Goal: Task Accomplishment & Management: Complete application form

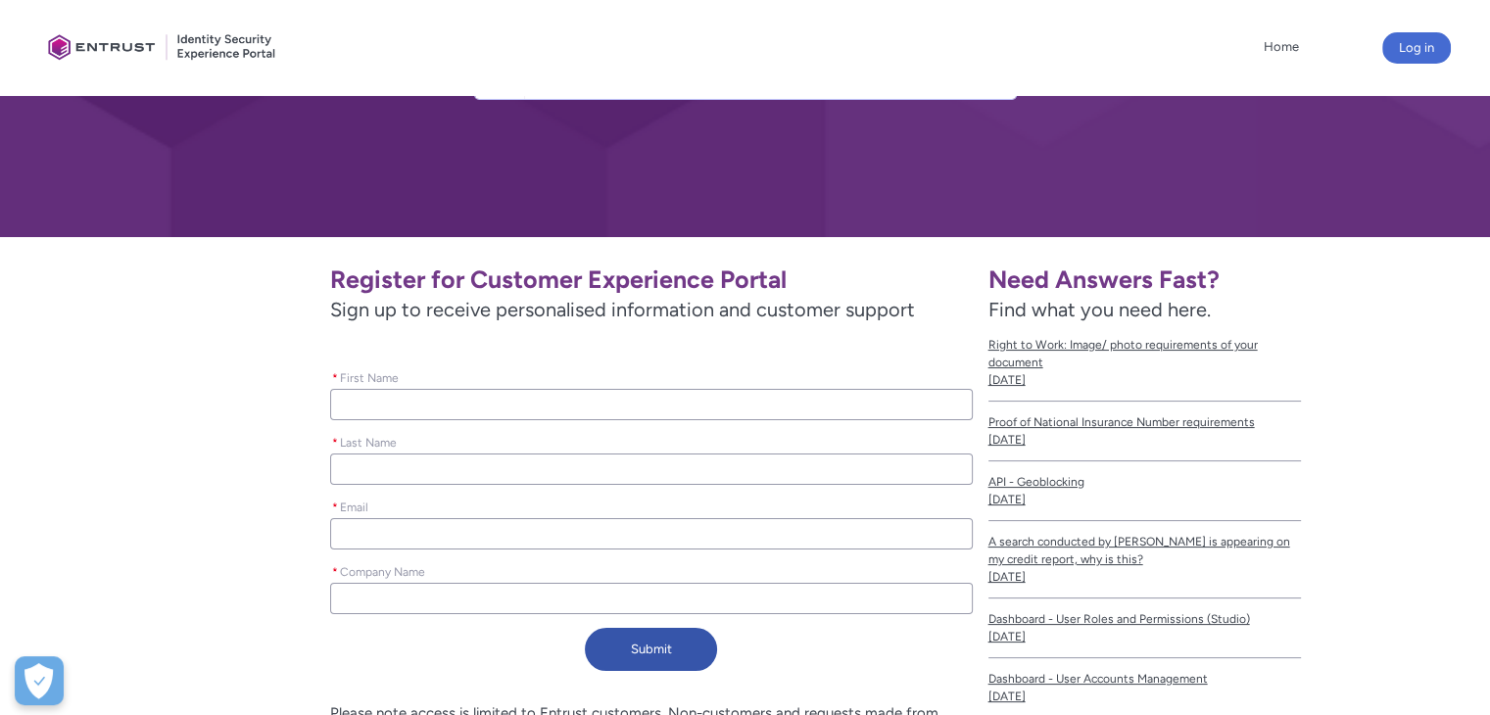
click at [458, 407] on input "* First Name" at bounding box center [651, 404] width 642 height 31
type lightning-primitive-input-simple "K"
type input "K"
type lightning-primitive-input-simple "Ka"
type input "Ka"
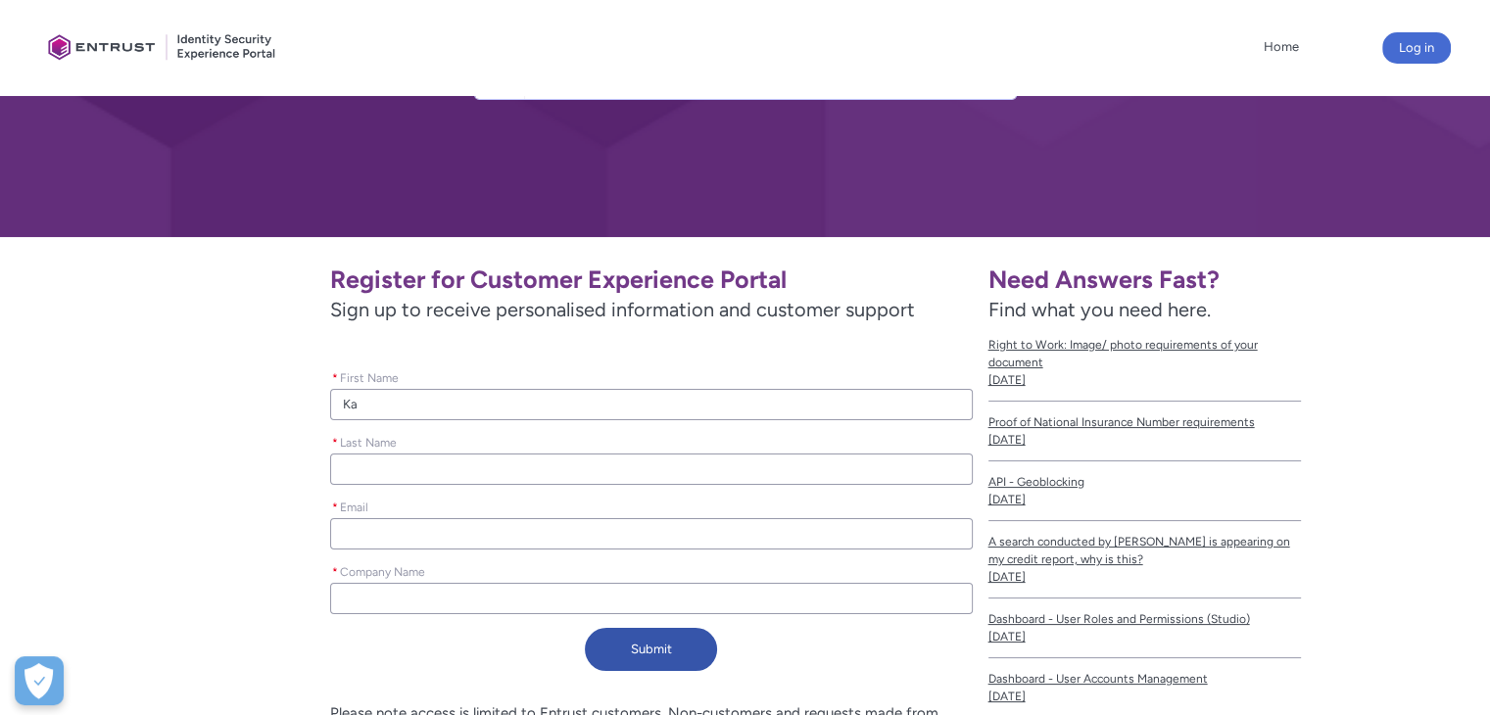
type lightning-primitive-input-simple "Kas"
type input "Kas"
type lightning-primitive-input-simple "Kash"
type input "Kash"
click at [424, 473] on input "* Last Name" at bounding box center [651, 469] width 642 height 31
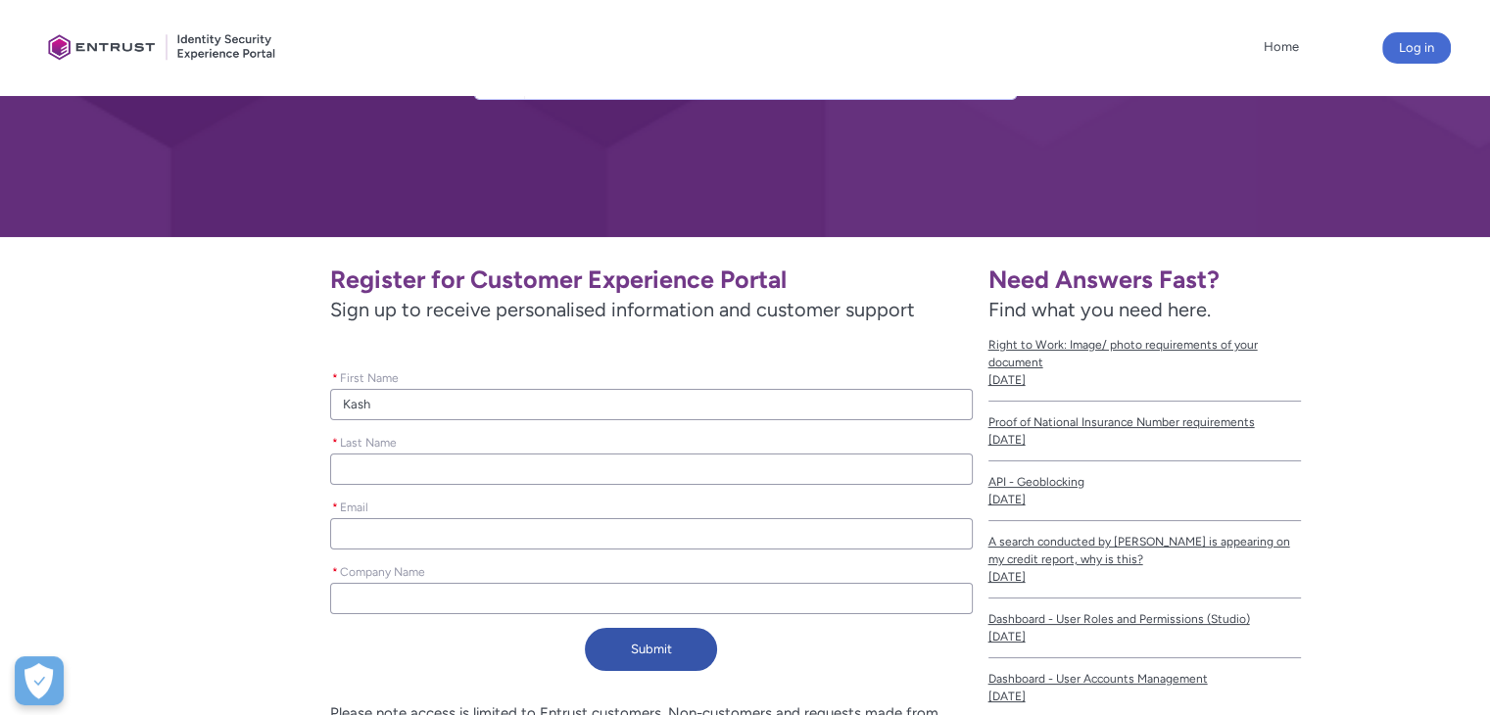
type lightning-primitive-input-simple "D"
type input "D"
type lightning-primitive-input-simple "S"
type input "S"
type lightning-primitive-input-simple "Sh"
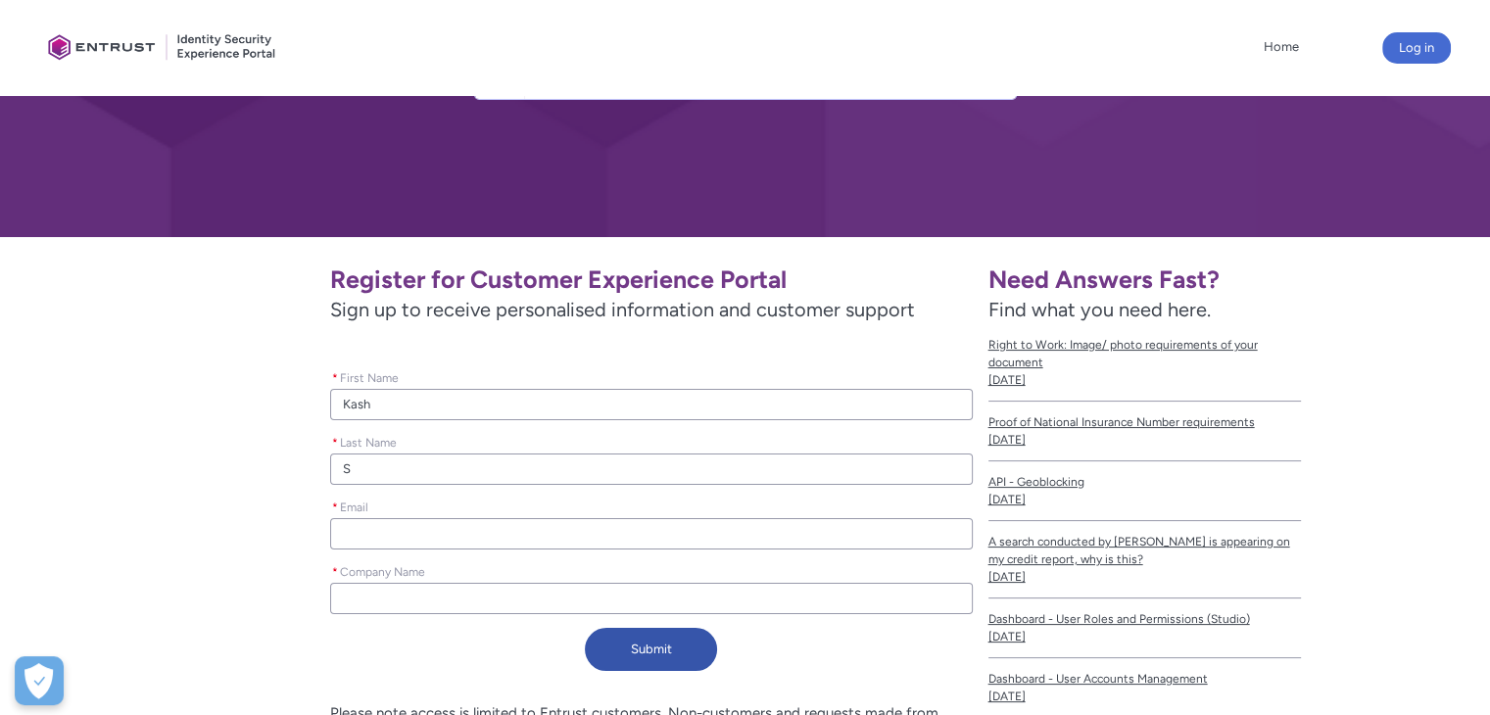
type input "Sh"
type lightning-primitive-input-simple "Sha"
type input "Sha"
type lightning-primitive-input-simple "Shaq"
type input "Shaq"
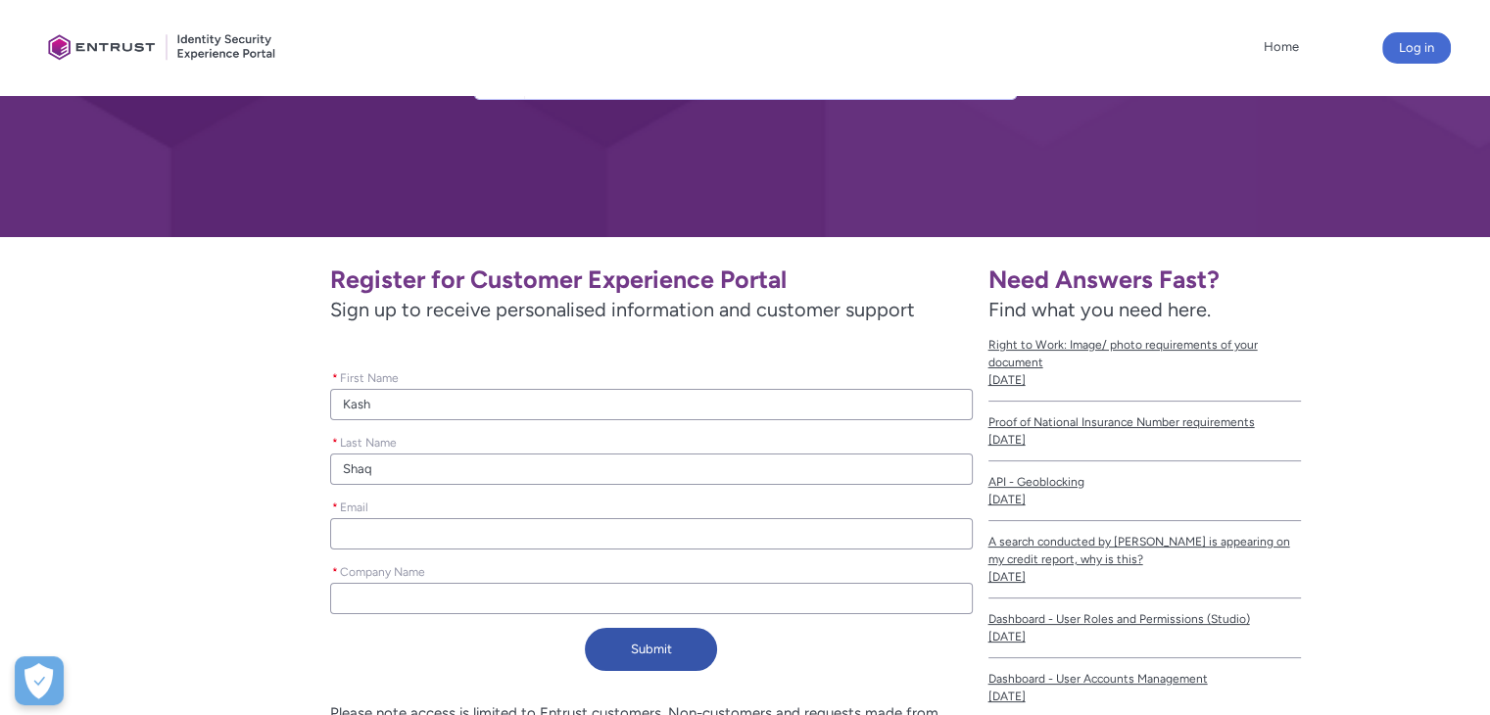
type lightning-primitive-input-simple "Shaqk"
type input "Shaqk"
type lightning-primitive-input-simple "Shaqko"
type input "Shaqko"
type lightning-primitive-input-simple "Shaqkoo"
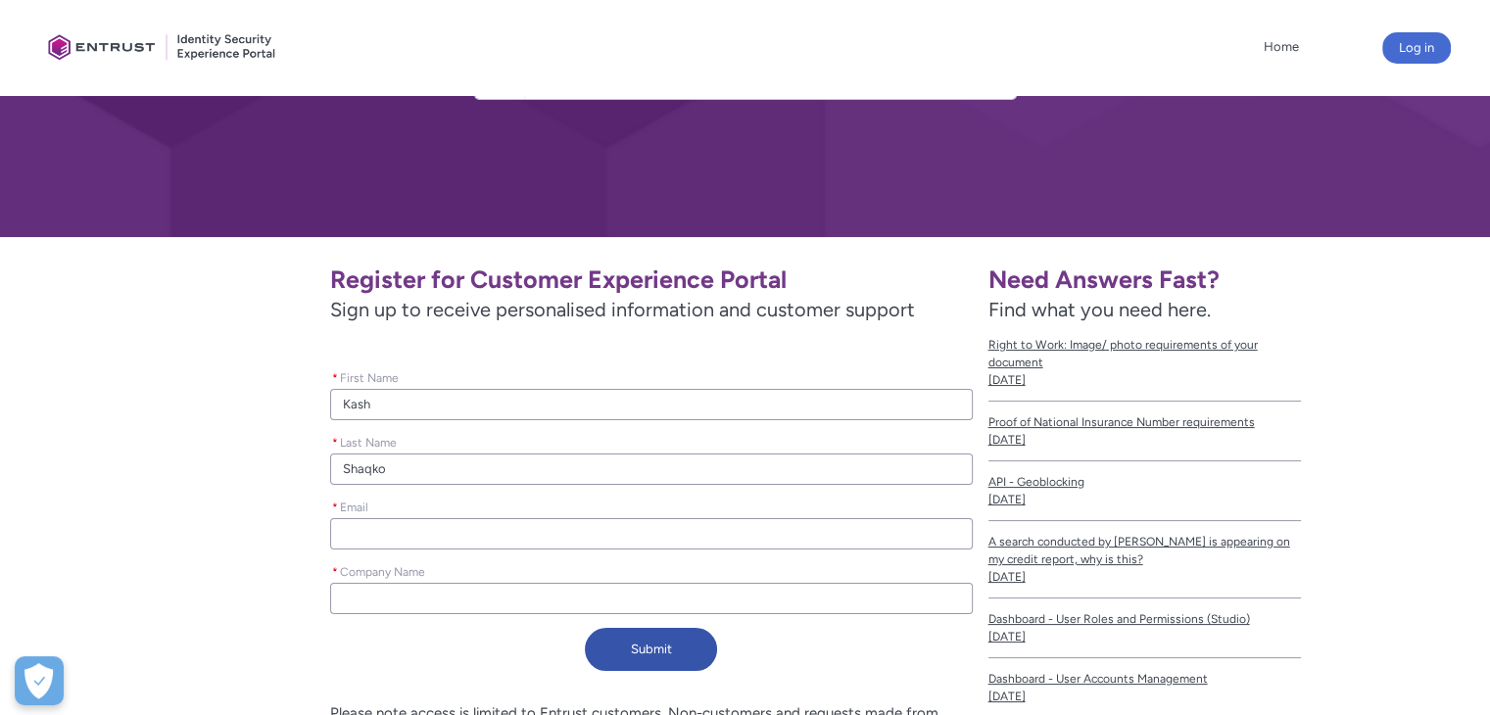
type input "Shaqkoo"
type lightning-primitive-input-simple "Shaqkoor"
type input "Shaqkoor"
type lightning-primitive-input-simple "Shaqkoo"
type input "Shaqkoo"
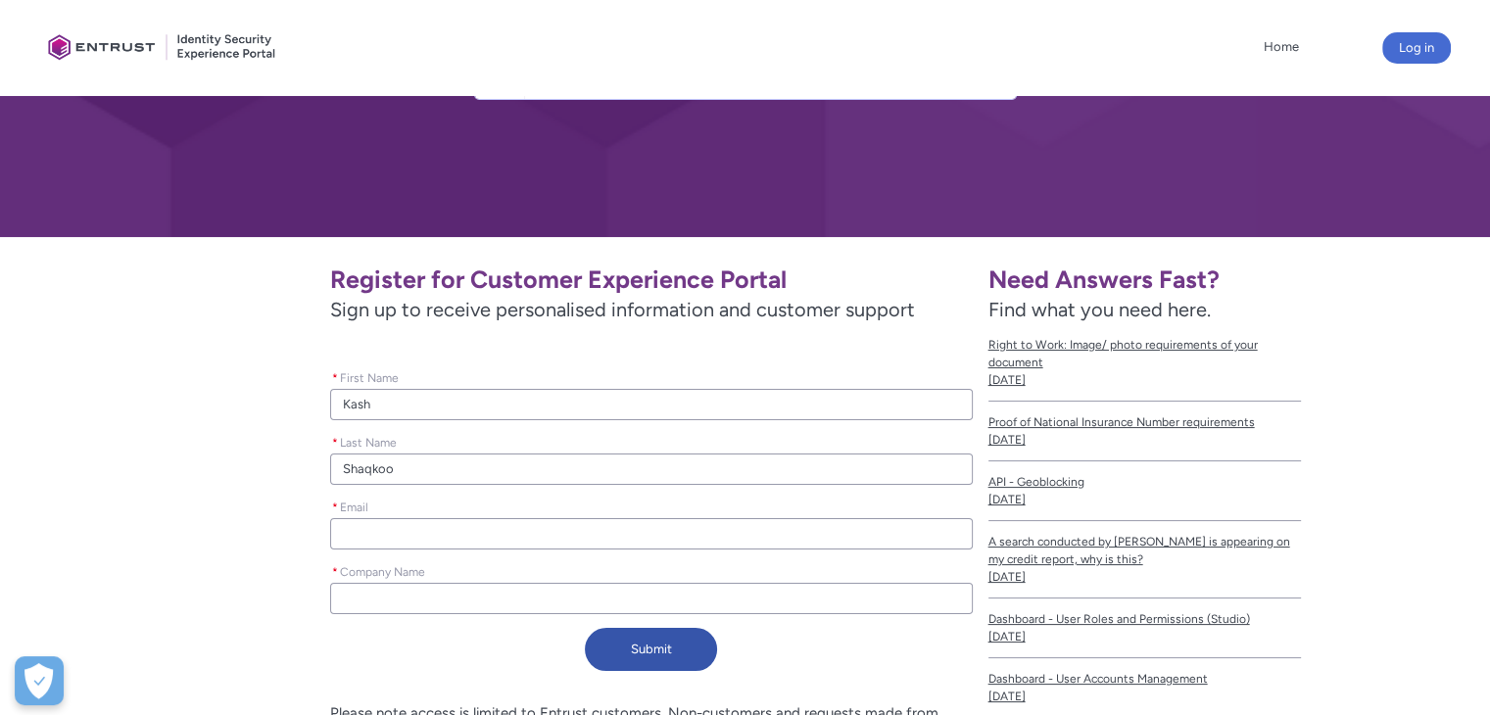
type lightning-primitive-input-simple "Shaqko"
type input "Shaqko"
type lightning-primitive-input-simple "Shaqk"
type input "Shaqk"
type lightning-primitive-input-simple "Shaq"
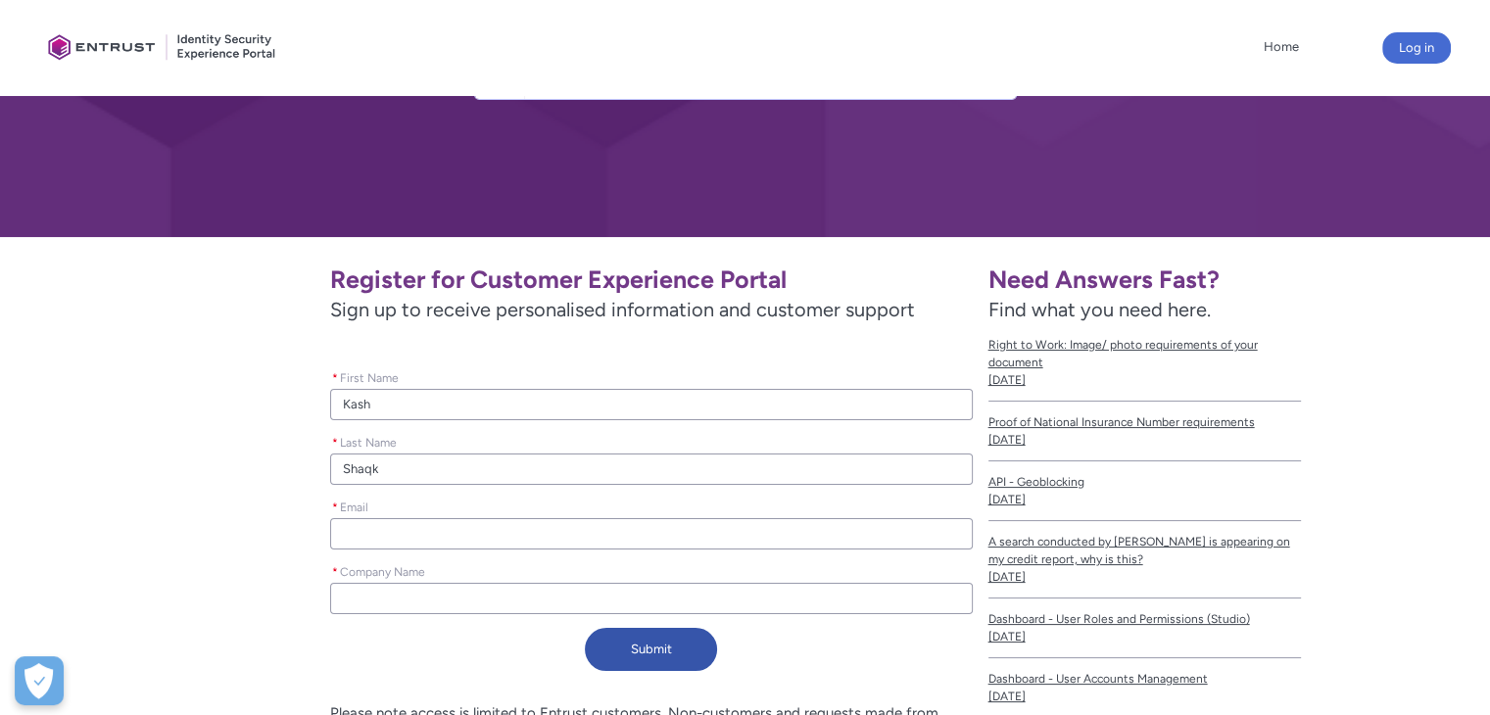
type input "Shaq"
type lightning-primitive-input-simple "Sha"
type input "Sha"
type lightning-primitive-input-simple "Shak"
type input "Shak"
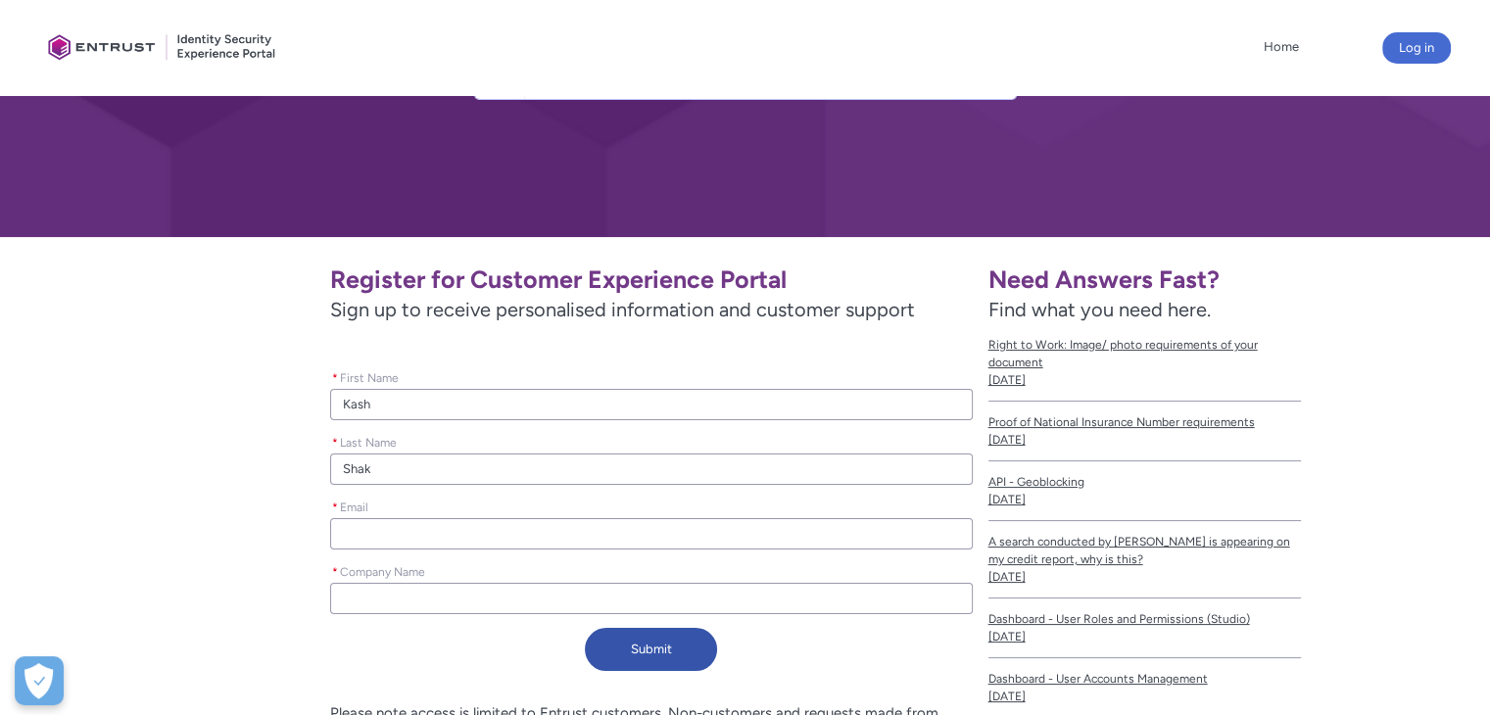
type lightning-primitive-input-simple "Shako"
type input "Shako"
type lightning-primitive-input-simple "Shakoo"
type input "Shakoo"
type lightning-primitive-input-simple "[PERSON_NAME]"
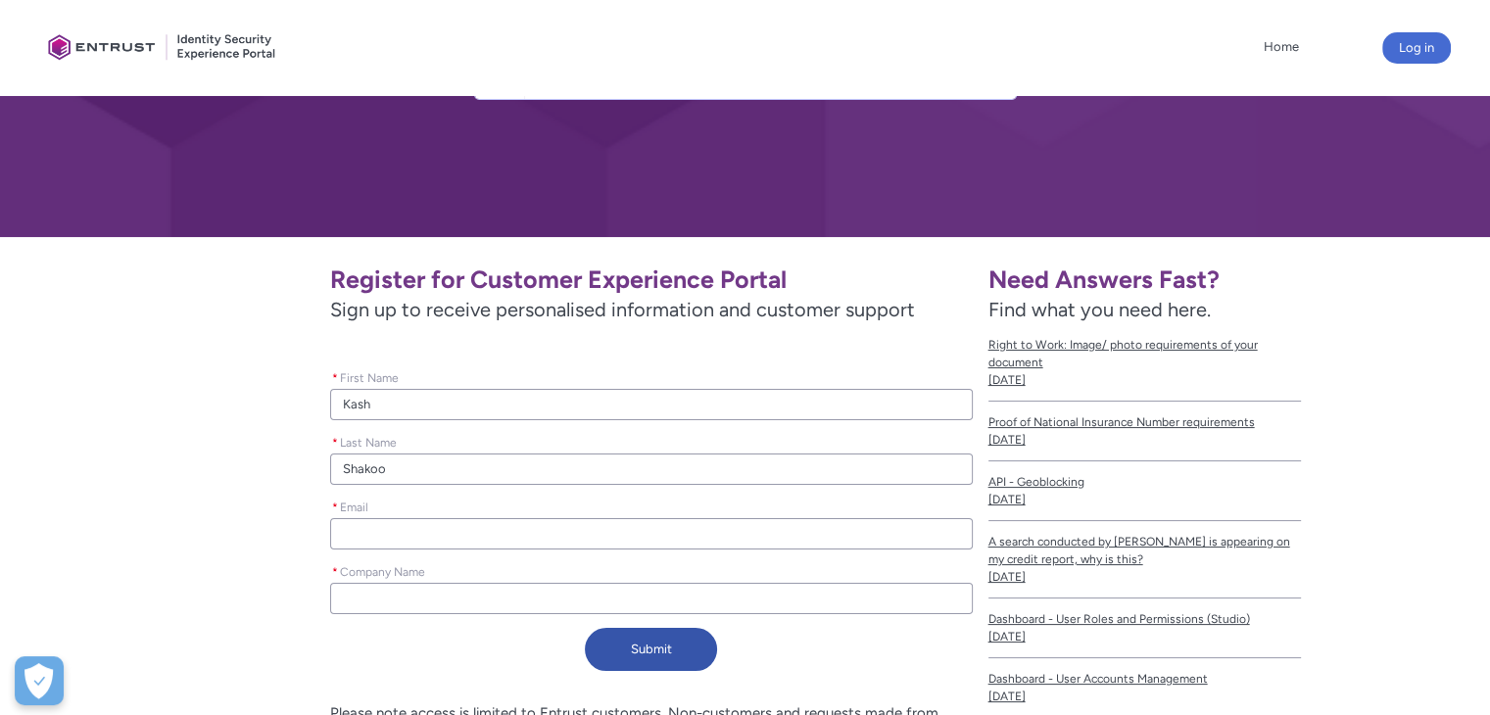
type input "[PERSON_NAME]"
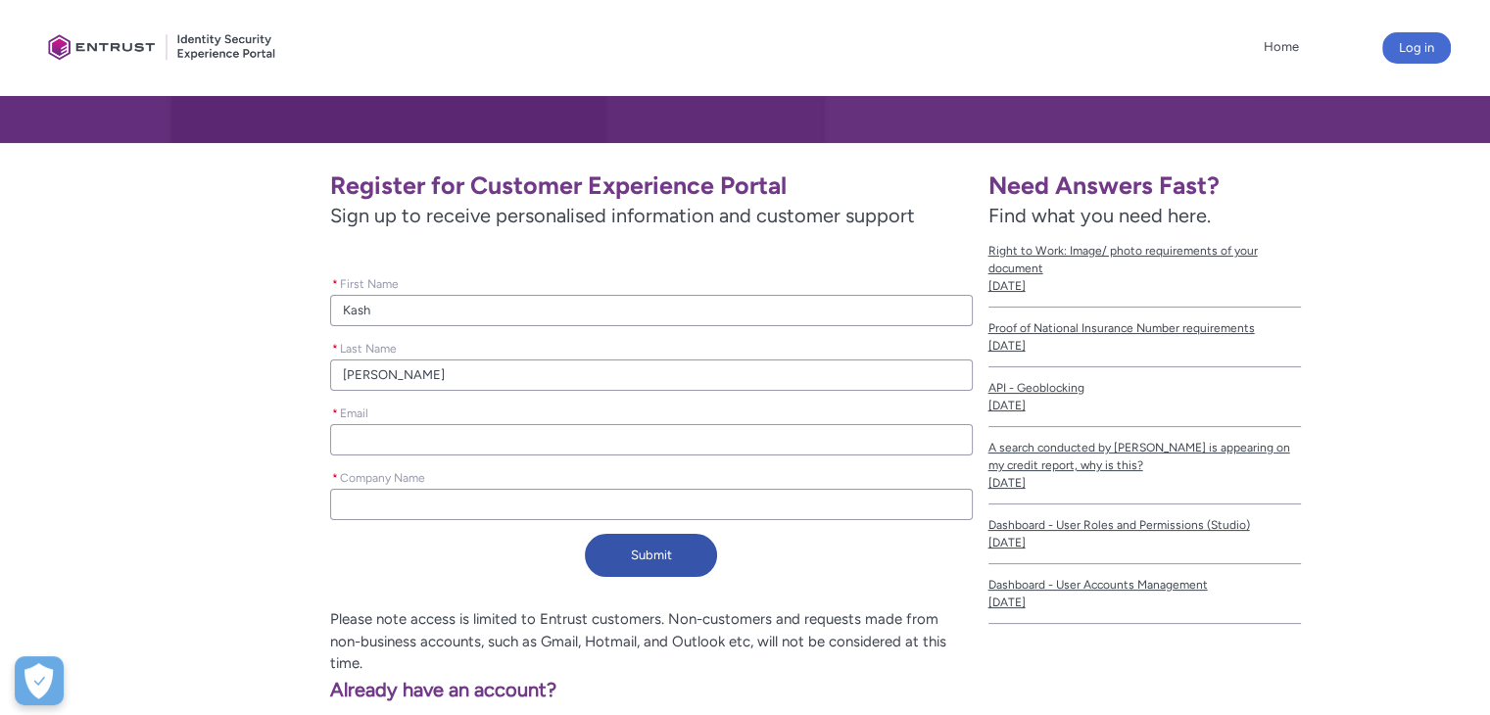
scroll to position [294, 0]
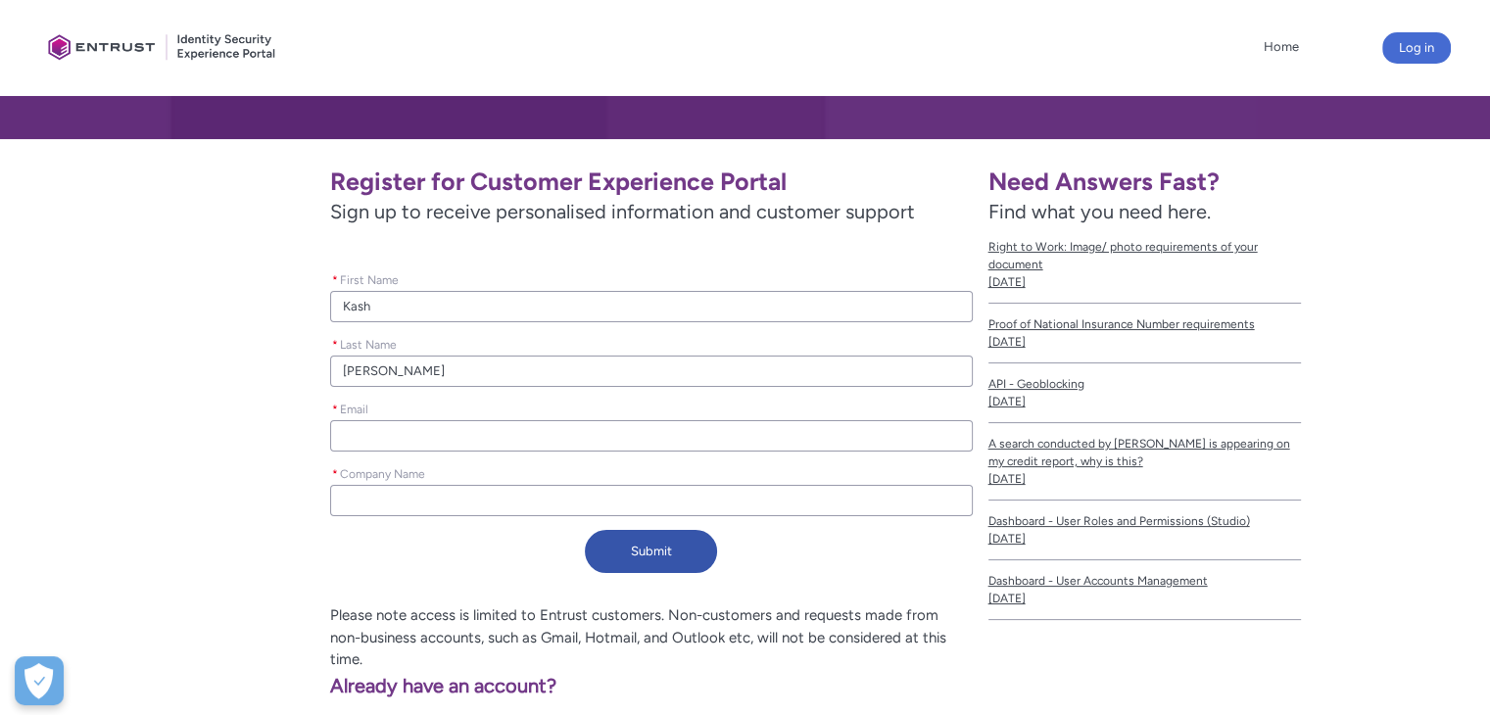
click at [413, 431] on input "* Email" at bounding box center [651, 435] width 642 height 31
type lightning-primitive-input-simple "k"
type input "k"
type lightning-primitive-input-simple "ka"
type input "ka"
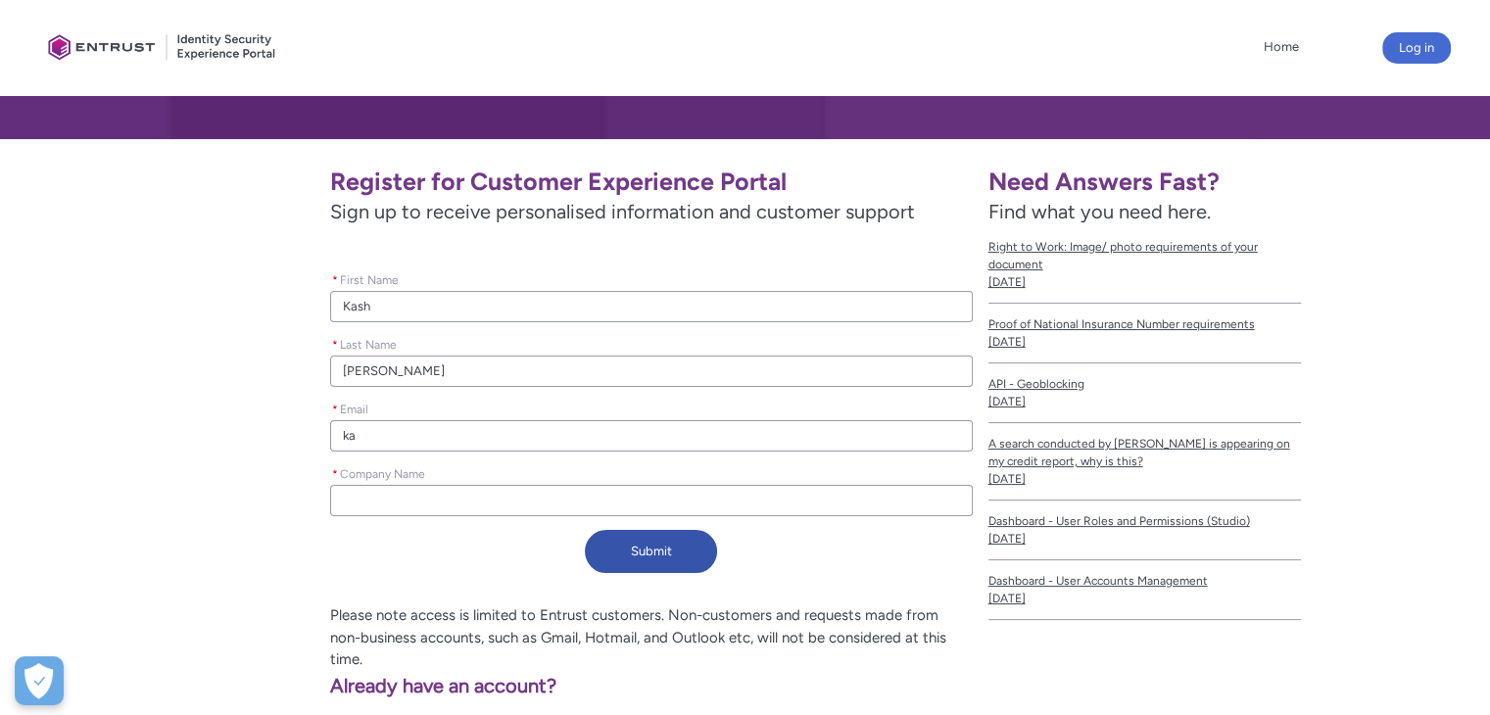
type lightning-primitive-input-simple "kas"
type input "kas"
type lightning-primitive-input-simple "kash"
type input "kash"
type lightning-primitive-input-simple "kash."
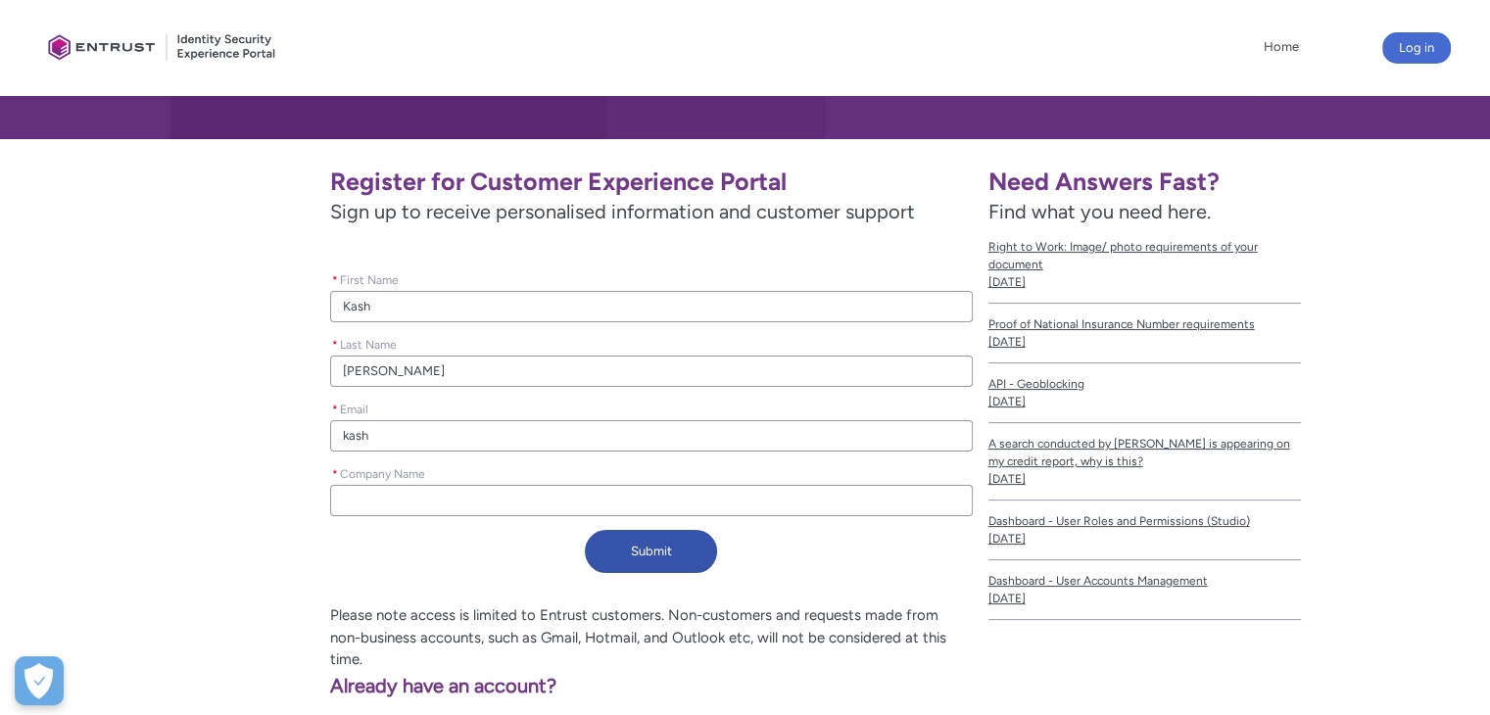
type input "kash."
type lightning-primitive-input-simple "kash.s"
type input "kash.s"
type lightning-primitive-input-simple "[DOMAIN_NAME]"
type input "[DOMAIN_NAME]"
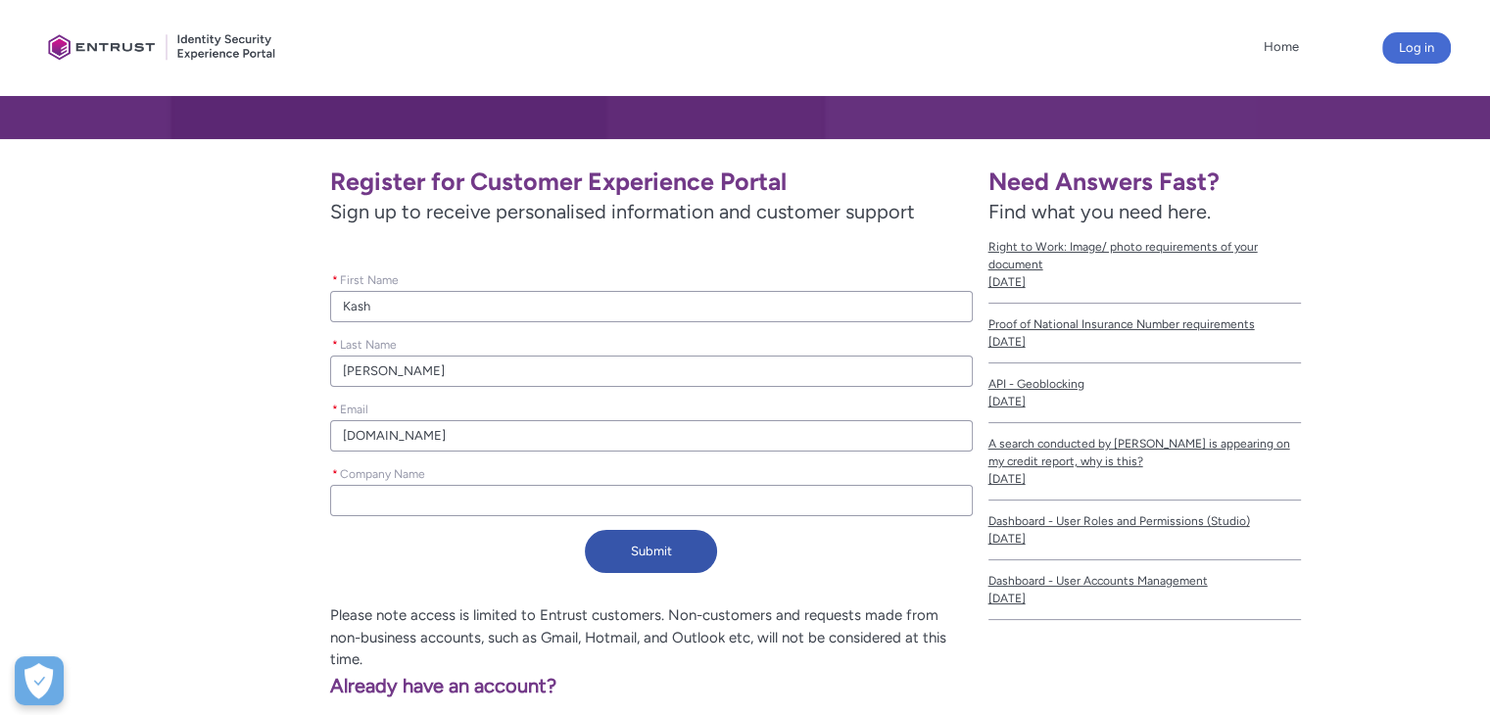
type lightning-primitive-input-simple "kash.sha"
type input "kash.sha"
type lightning-primitive-input-simple "kash.shak"
type input "kash.shak"
type lightning-primitive-input-simple "kash.shako"
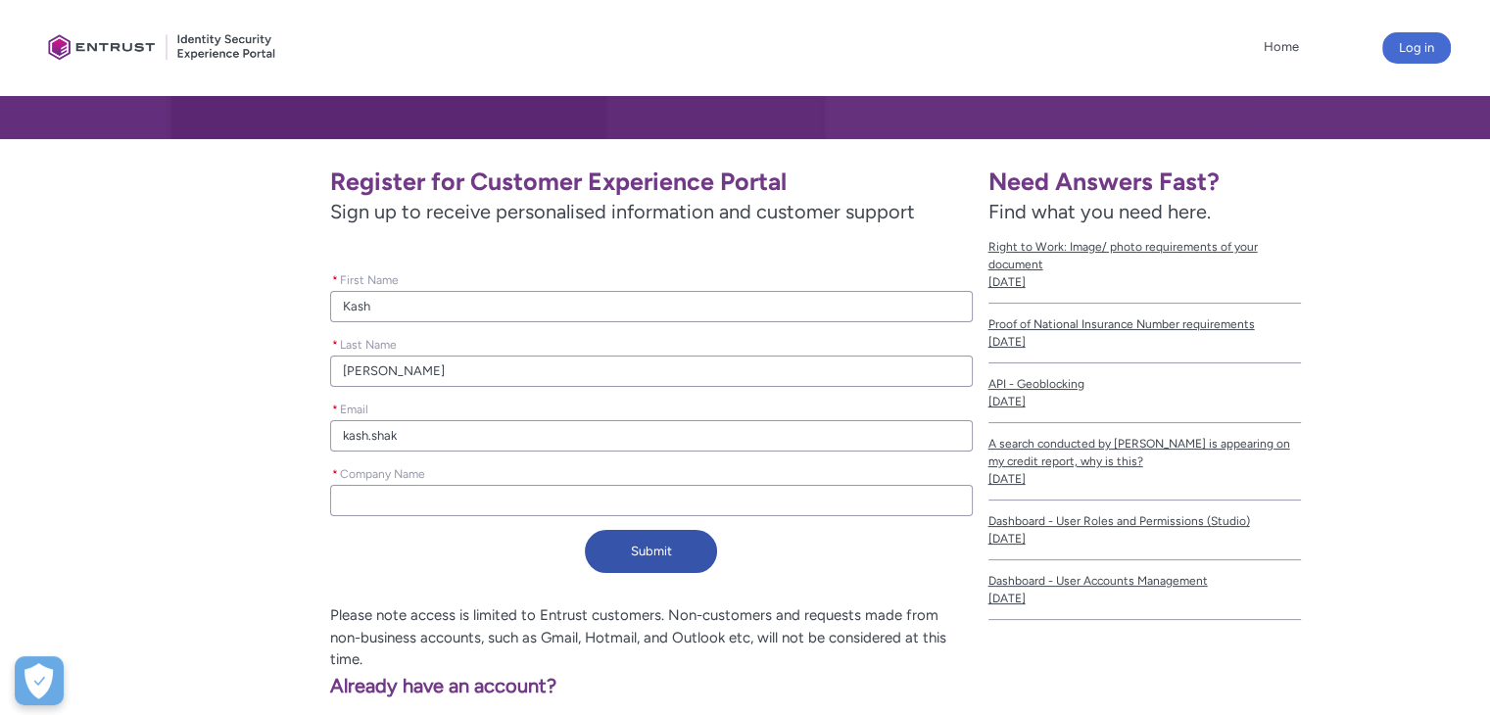
type input "kash.shako"
type lightning-primitive-input-simple "kash.shakoo"
type input "kash.shakoo"
type lightning-primitive-input-simple "kash.[PERSON_NAME]"
type input "kash.[PERSON_NAME]"
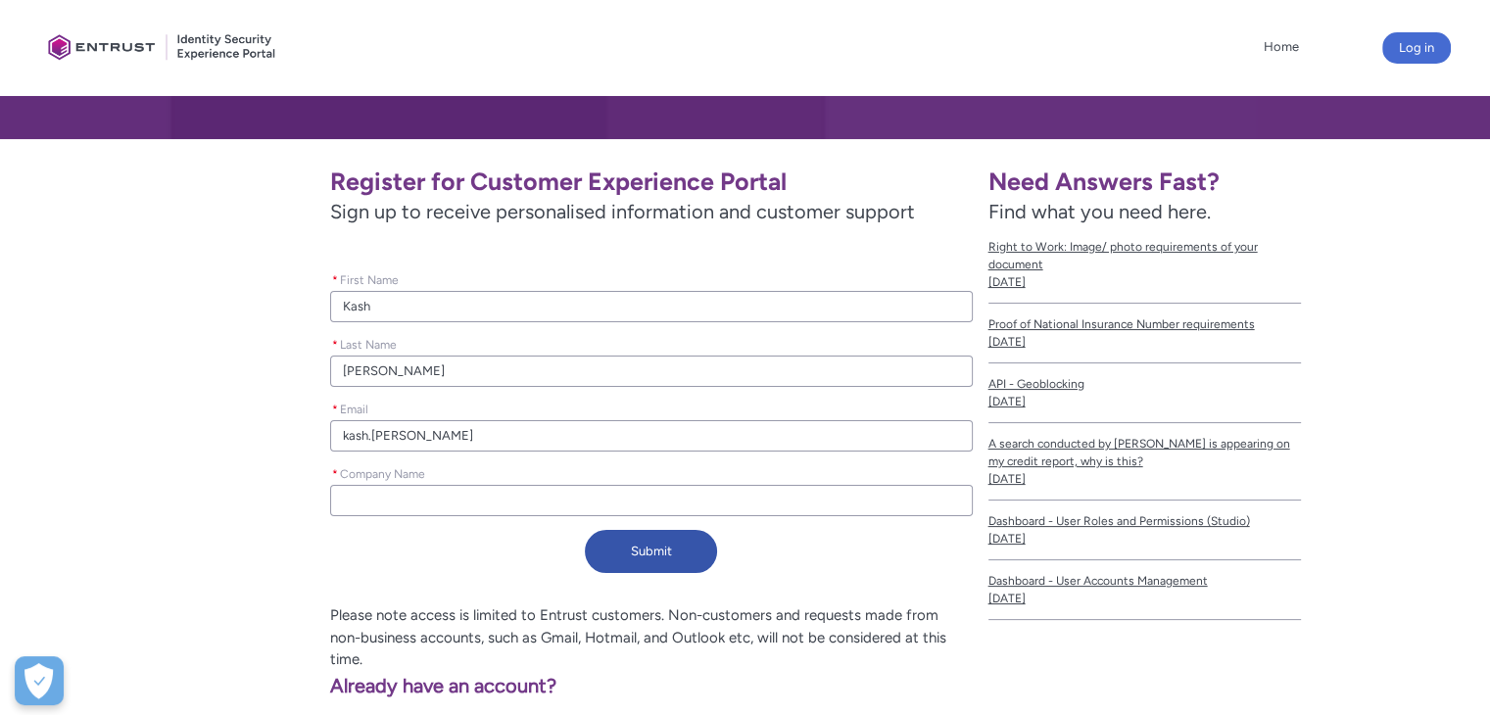
type lightning-primitive-input-simple "kash.[PERSON_NAME]@"
type input "kash.[PERSON_NAME]@"
type lightning-primitive-input-simple "kash.[PERSON_NAME]@m"
type input "kash.[PERSON_NAME]@m"
type lightning-primitive-input-simple "kash.[PERSON_NAME]@mo"
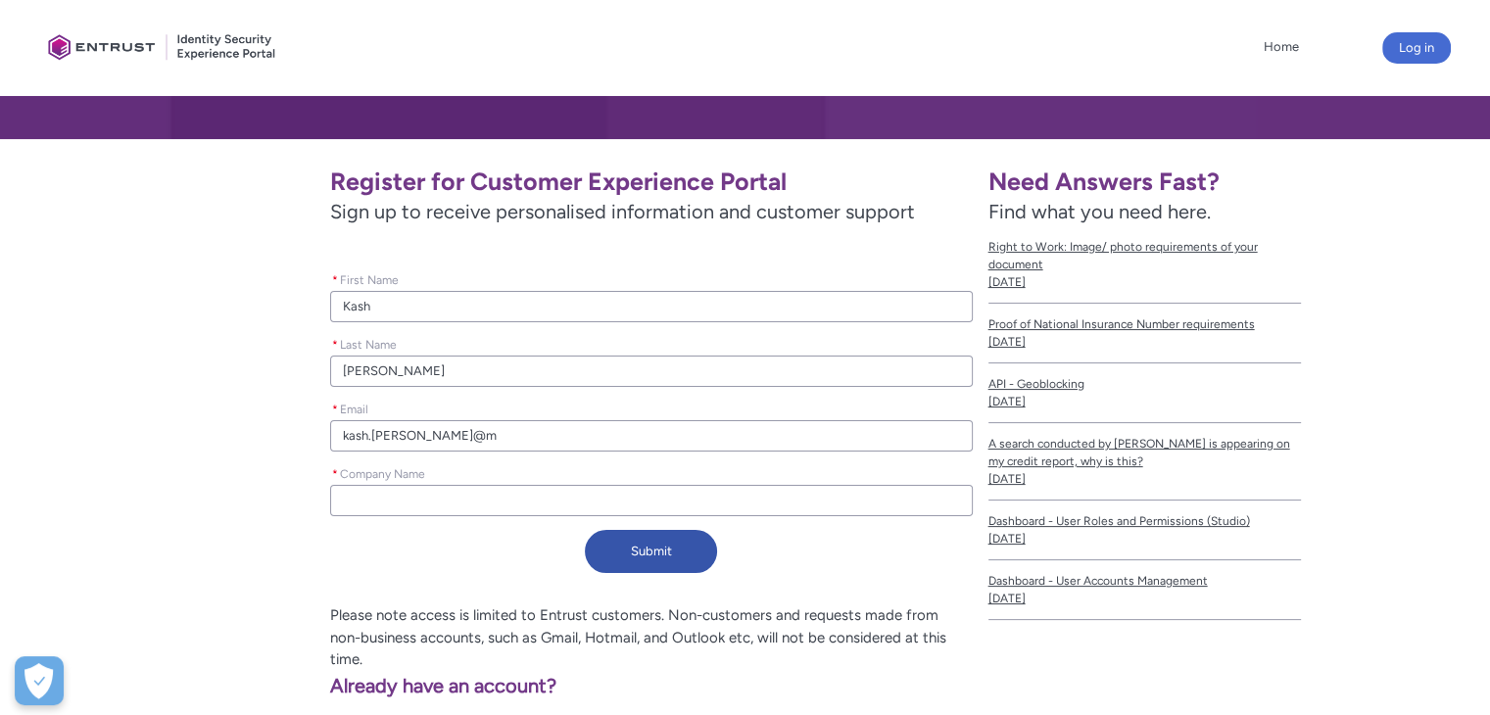
type input "kash.[PERSON_NAME]@mo"
type lightning-primitive-input-simple "kash.[PERSON_NAME]@mon"
type input "kash.[PERSON_NAME]@mon"
type lightning-primitive-input-simple "kash.[PERSON_NAME]@mone"
type input "kash.[PERSON_NAME]@mone"
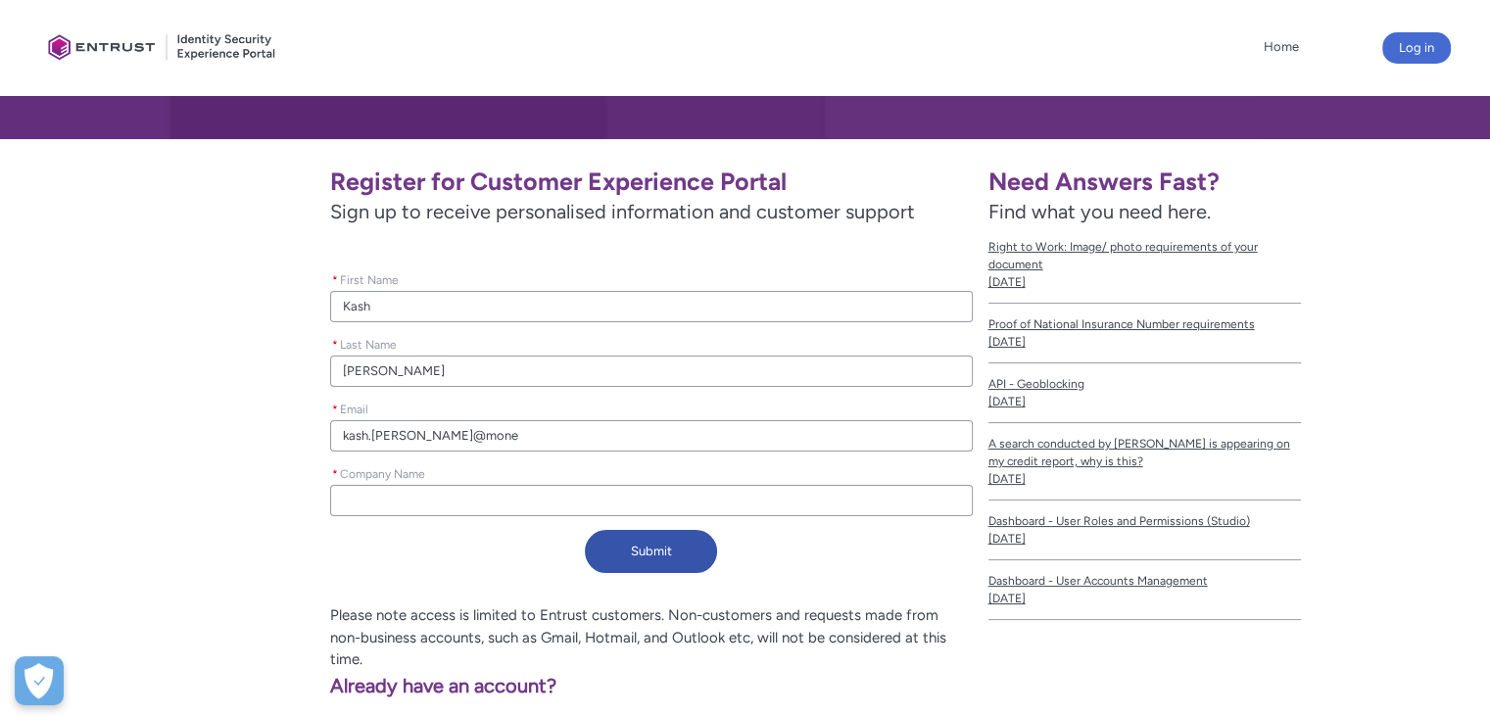
type lightning-primitive-input-simple "kash.[PERSON_NAME]@money"
type input "kash.[PERSON_NAME]@money"
type lightning-primitive-input-simple "kash.[PERSON_NAME]@moneyf"
type input "kash.[PERSON_NAME]@moneyf"
type lightning-primitive-input-simple "kash.[PERSON_NAME]@moneyfa"
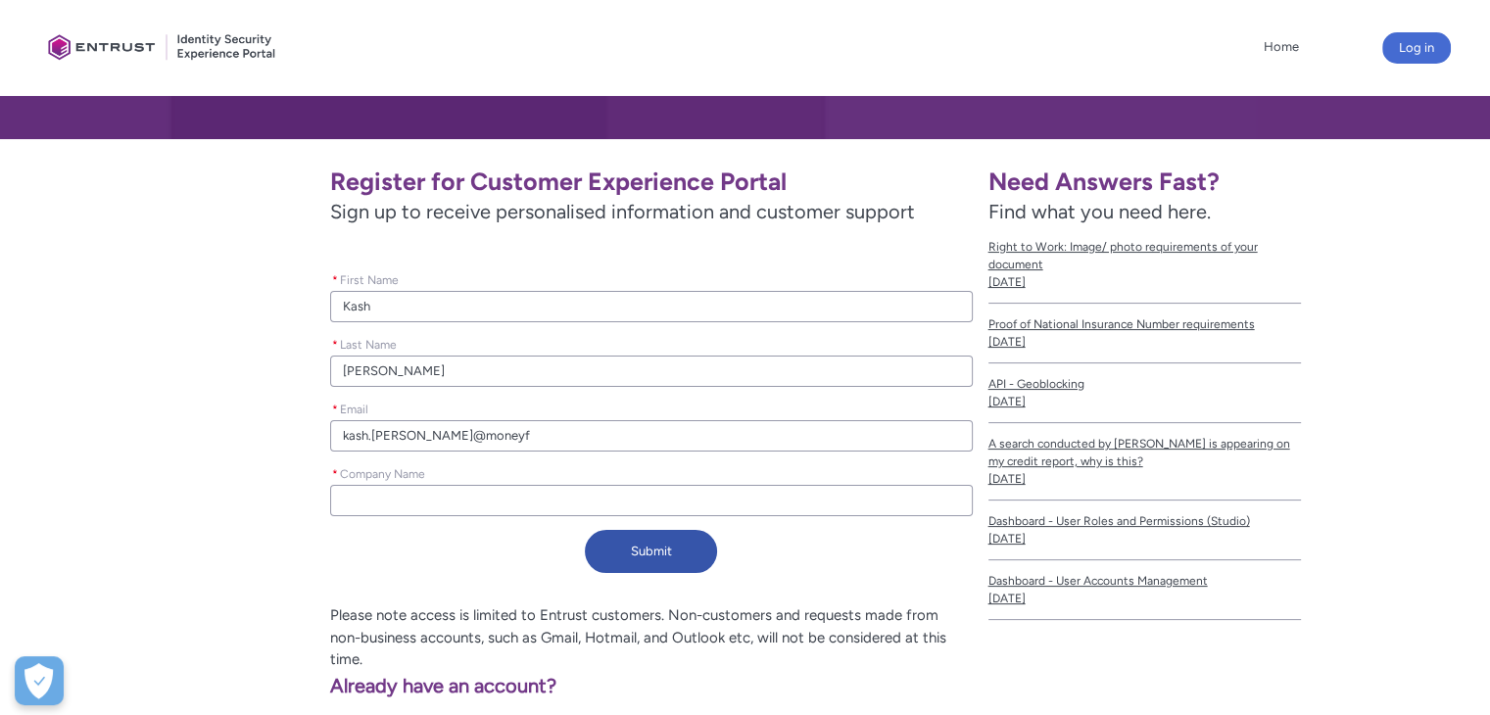
type input "kash.[PERSON_NAME]@moneyfa"
type lightning-primitive-input-simple "kash.[PERSON_NAME]@moneyfar"
type input "kash.[PERSON_NAME]@moneyfar"
type lightning-primitive-input-simple "kash.[PERSON_NAME]@moneyfarm"
type input "kash.[PERSON_NAME]@moneyfarm"
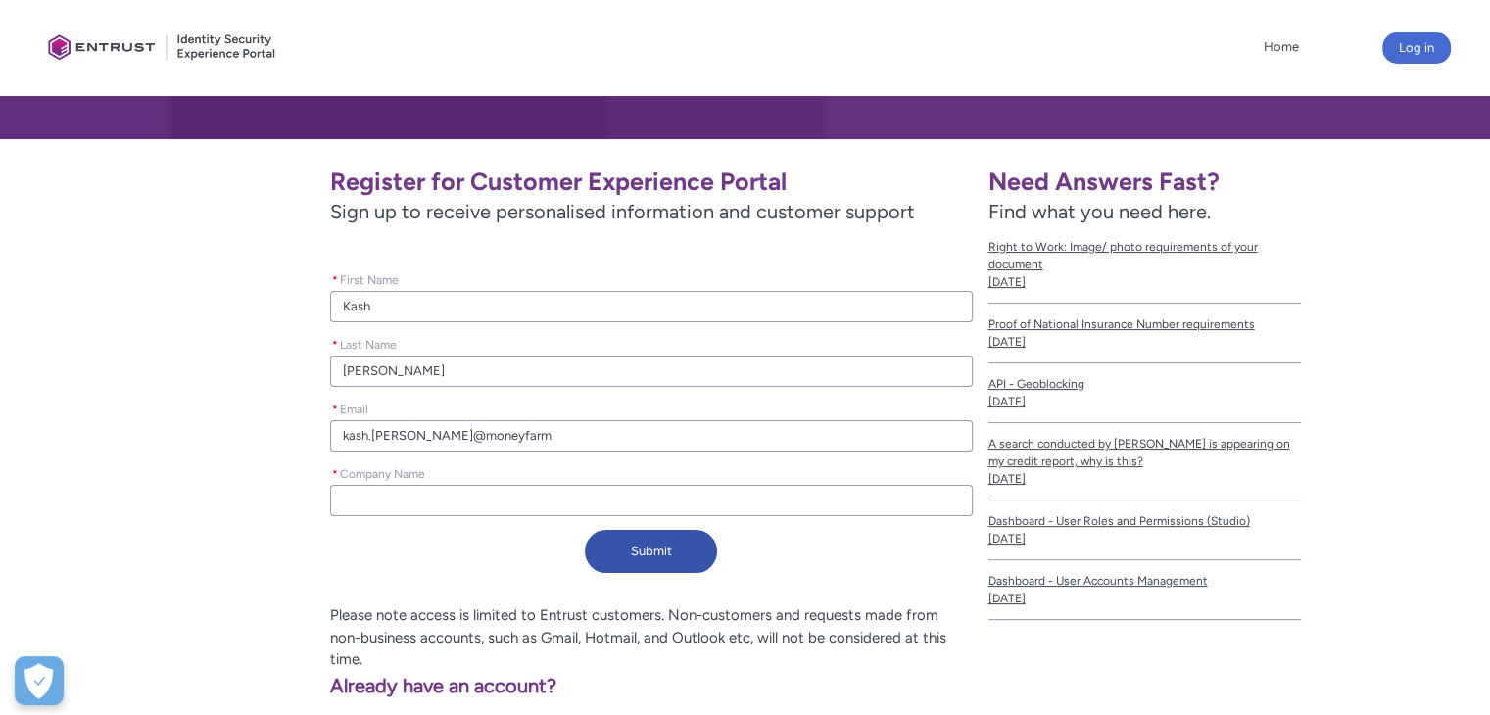
type lightning-primitive-input-simple "kash.[PERSON_NAME]@moneyfarm."
type input "kash.[PERSON_NAME]@moneyfarm."
type lightning-primitive-input-simple "kash.[PERSON_NAME]@moneyfarm.c"
type input "kash.[PERSON_NAME]@moneyfarm.c"
type lightning-primitive-input-simple "[EMAIL_ADDRESS][PERSON_NAME][DOMAIN_NAME]"
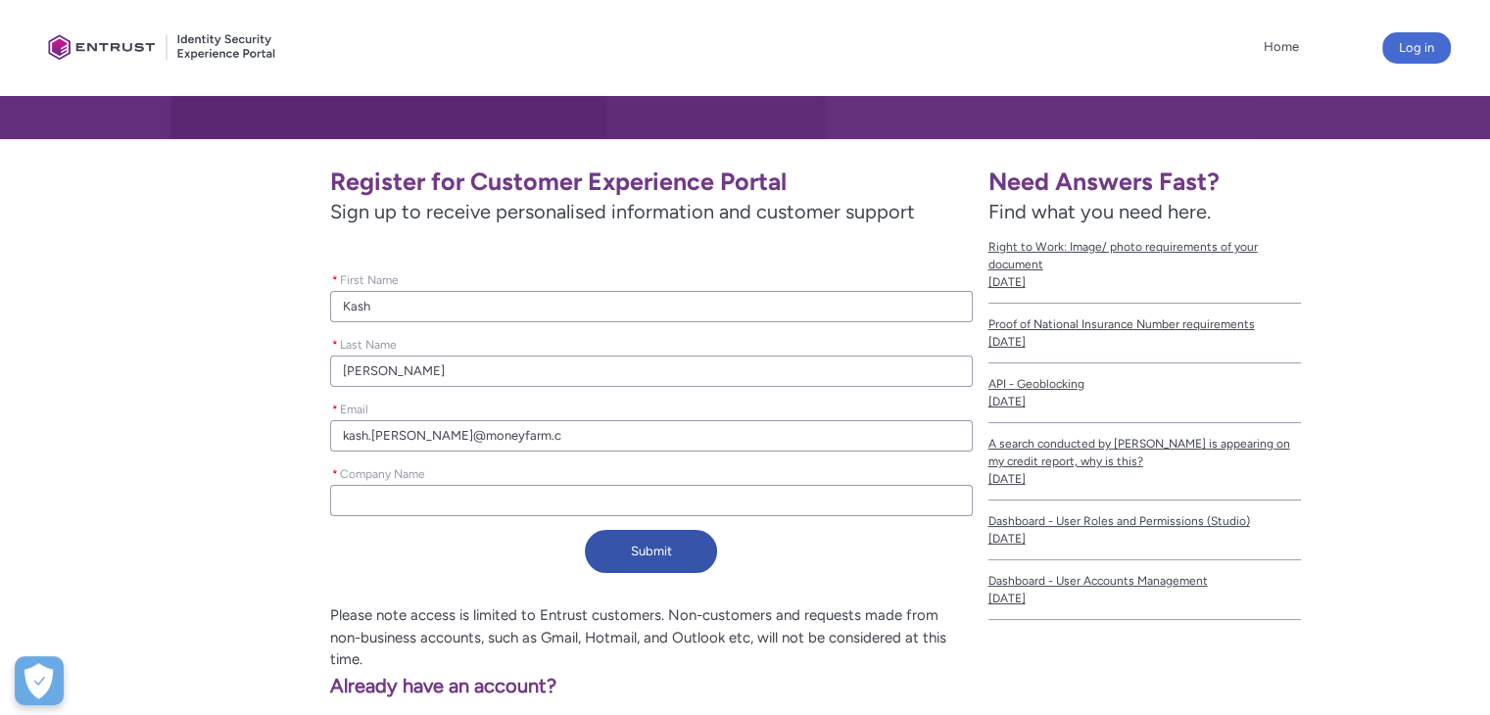
type input "[EMAIL_ADDRESS][PERSON_NAME][DOMAIN_NAME]"
type lightning-primitive-input-simple "[EMAIL_ADDRESS][PERSON_NAME][DOMAIN_NAME]"
type input "[EMAIL_ADDRESS][PERSON_NAME][DOMAIN_NAME]"
click at [438, 503] on input "* Company Name" at bounding box center [651, 500] width 642 height 31
type lightning-primitive-input-simple "M"
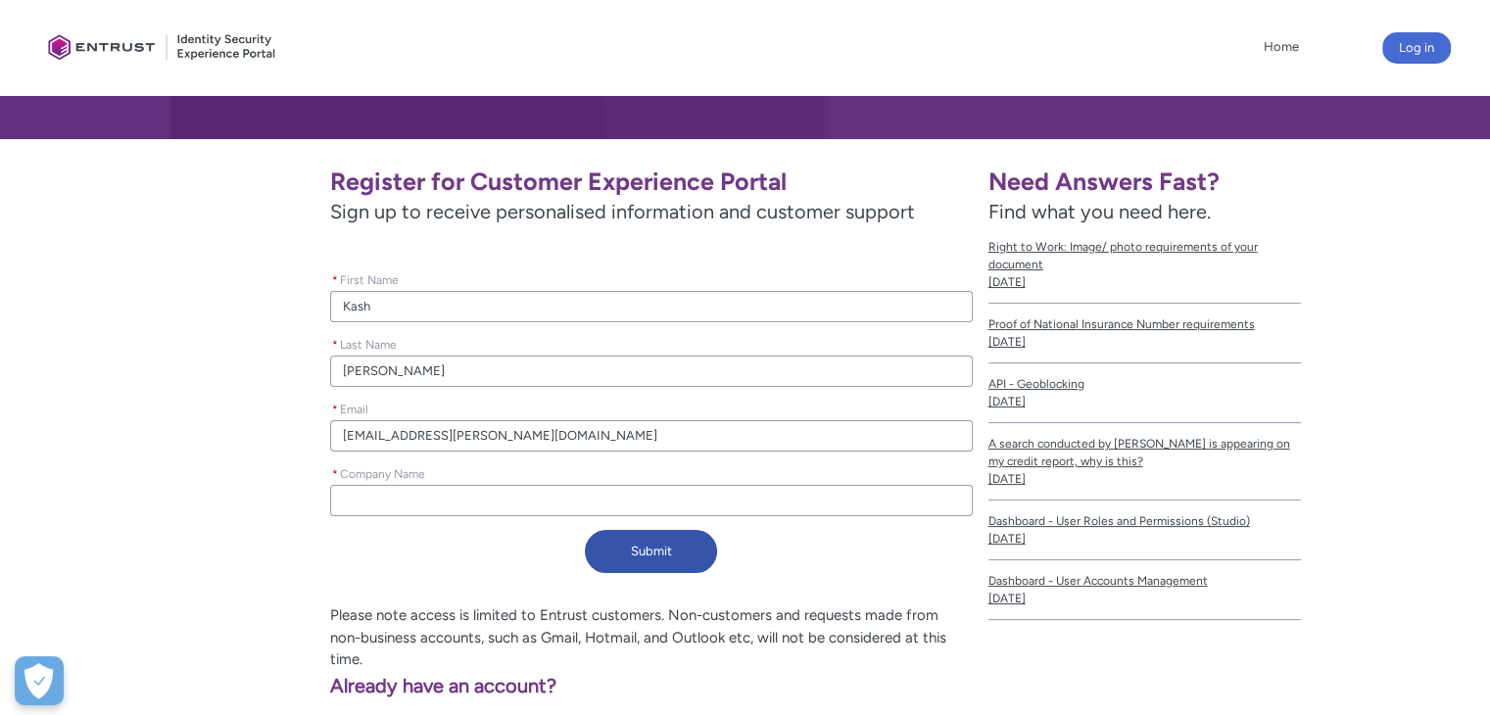
type input "M"
type lightning-primitive-input-simple "Mo"
type input "Mo"
type lightning-primitive-input-simple "Mon"
type input "Mon"
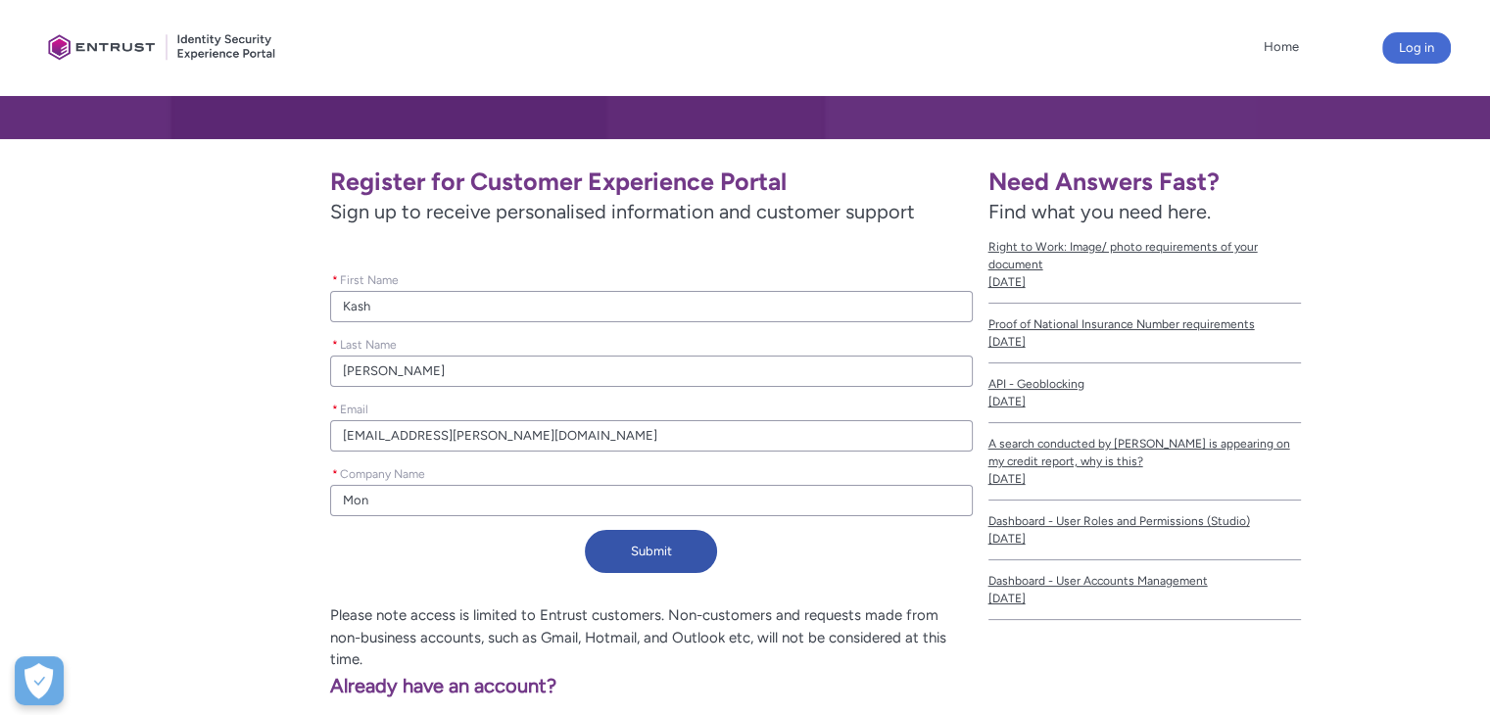
type lightning-primitive-input-simple "Mone"
type input "Mone"
type lightning-primitive-input-simple "Money"
type input "Money"
type lightning-primitive-input-simple "Moneyf"
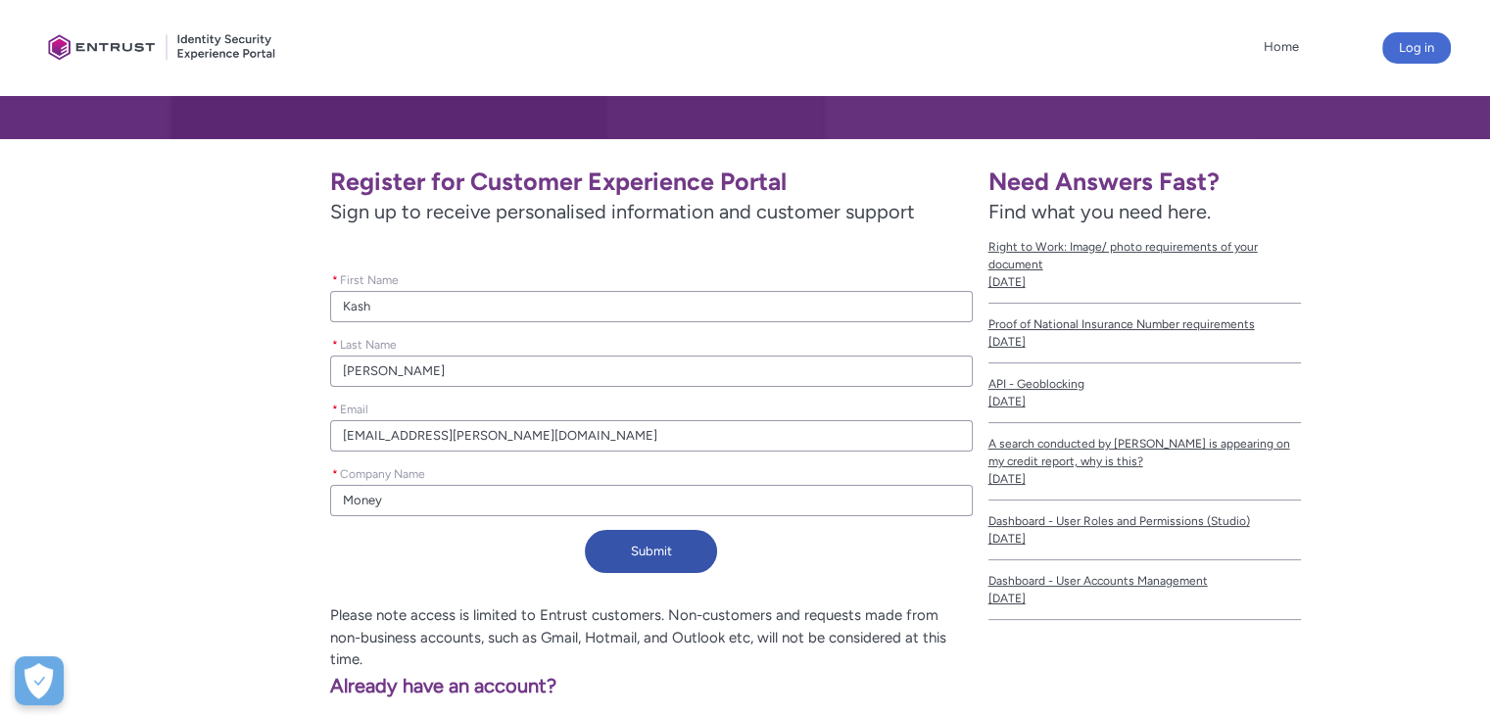
type input "Moneyf"
type lightning-primitive-input-simple "Moneyfa"
type input "Moneyfa"
type lightning-primitive-input-simple "Moneyfar"
type input "Moneyfar"
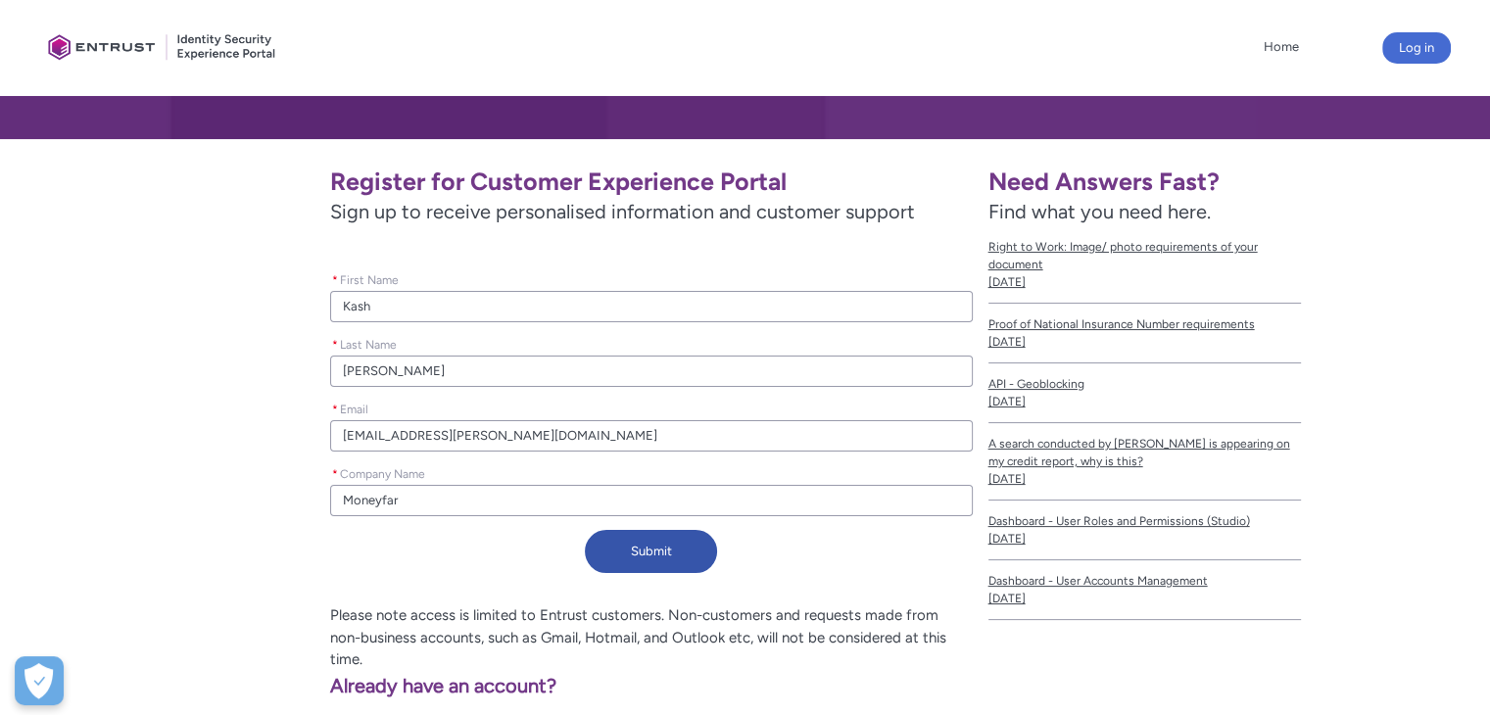
type lightning-primitive-input-simple "Moneyfarm"
type input "Moneyfarm"
click at [674, 553] on button "Submit" at bounding box center [651, 551] width 132 height 43
